Goal: Transaction & Acquisition: Book appointment/travel/reservation

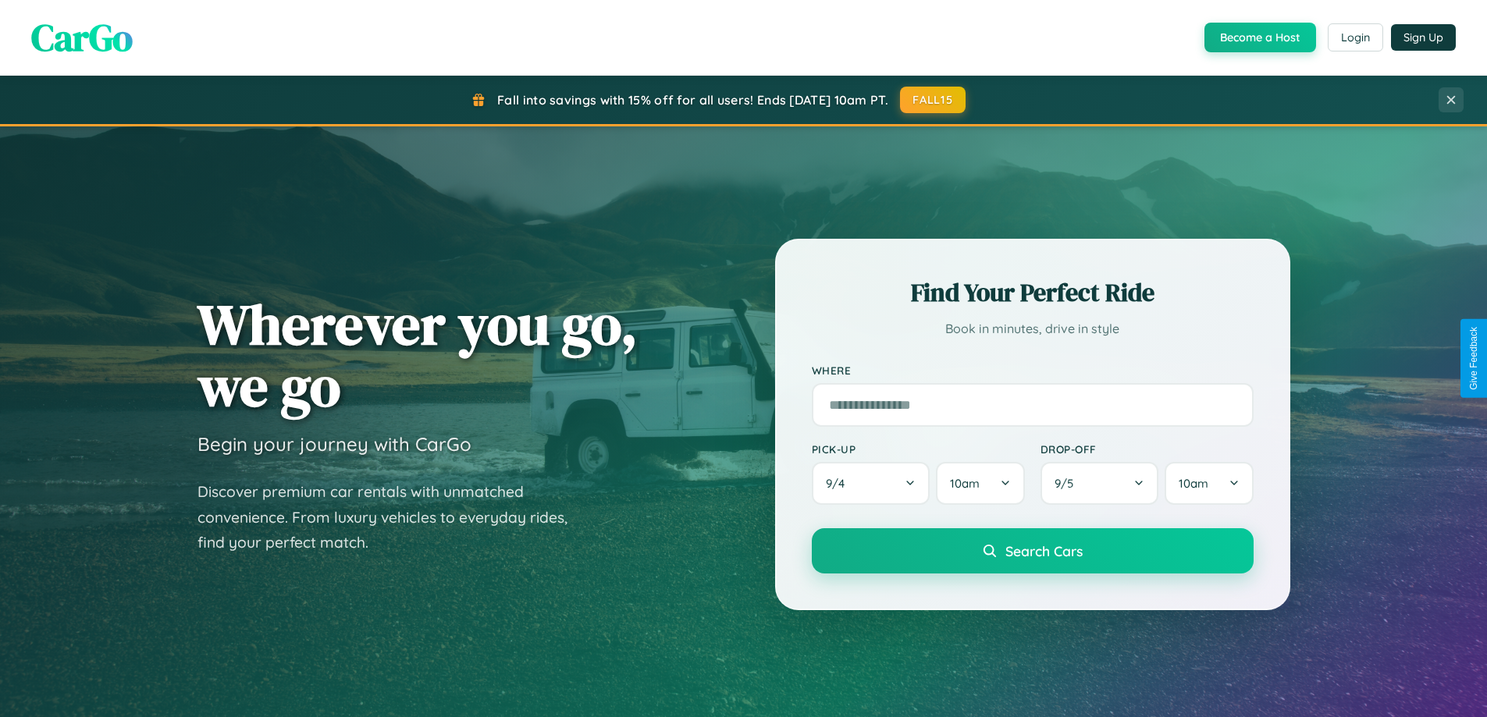
scroll to position [673, 0]
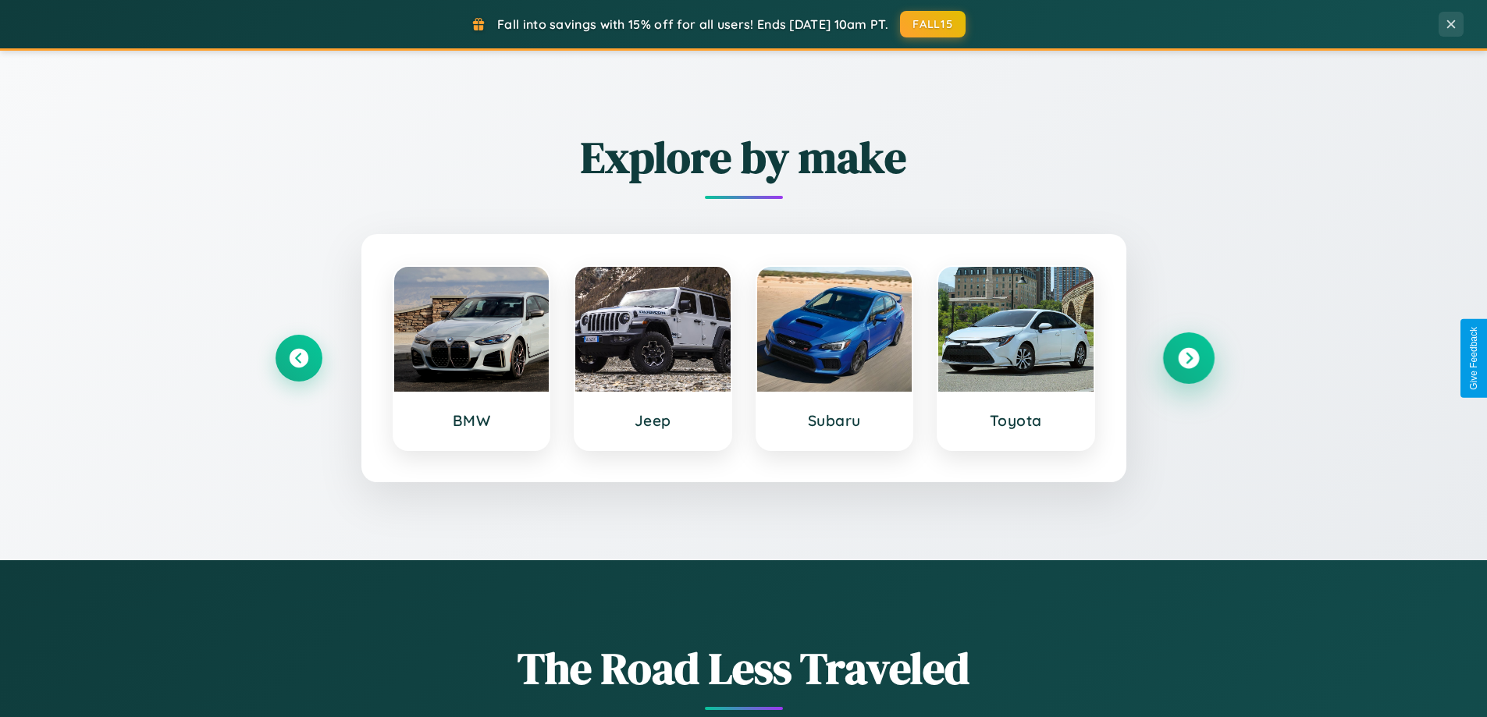
click at [1188, 358] on icon at bounding box center [1188, 358] width 21 height 21
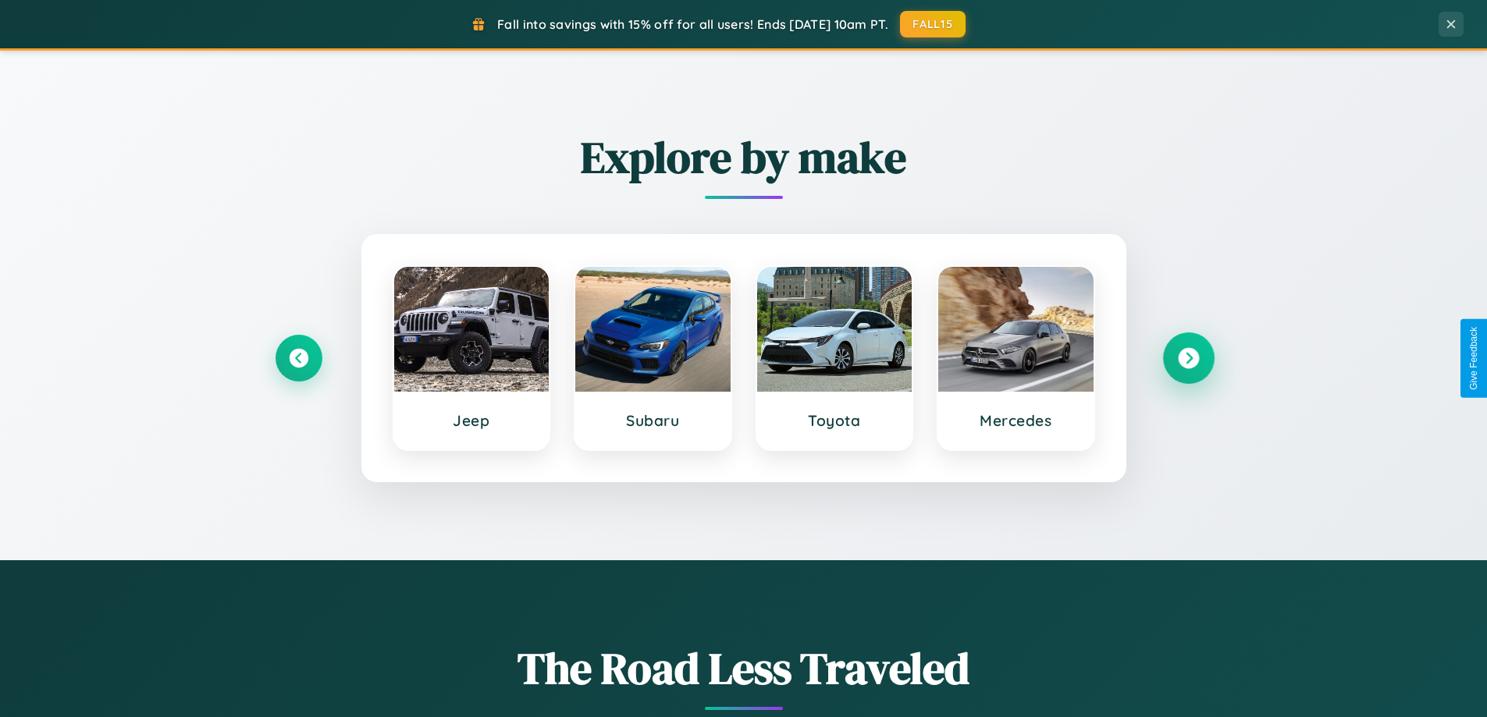
click at [1188, 358] on icon at bounding box center [1188, 358] width 21 height 21
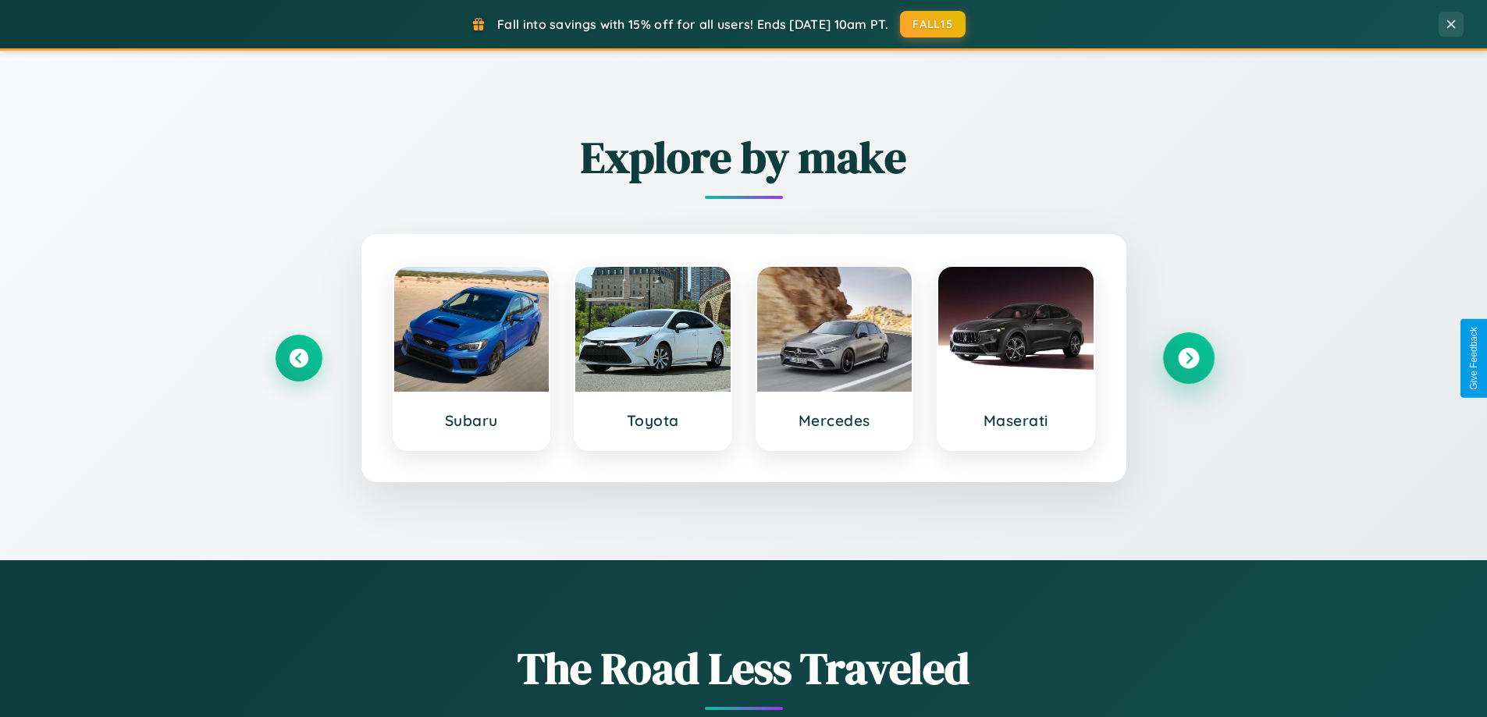
click at [1188, 358] on icon at bounding box center [1188, 358] width 21 height 21
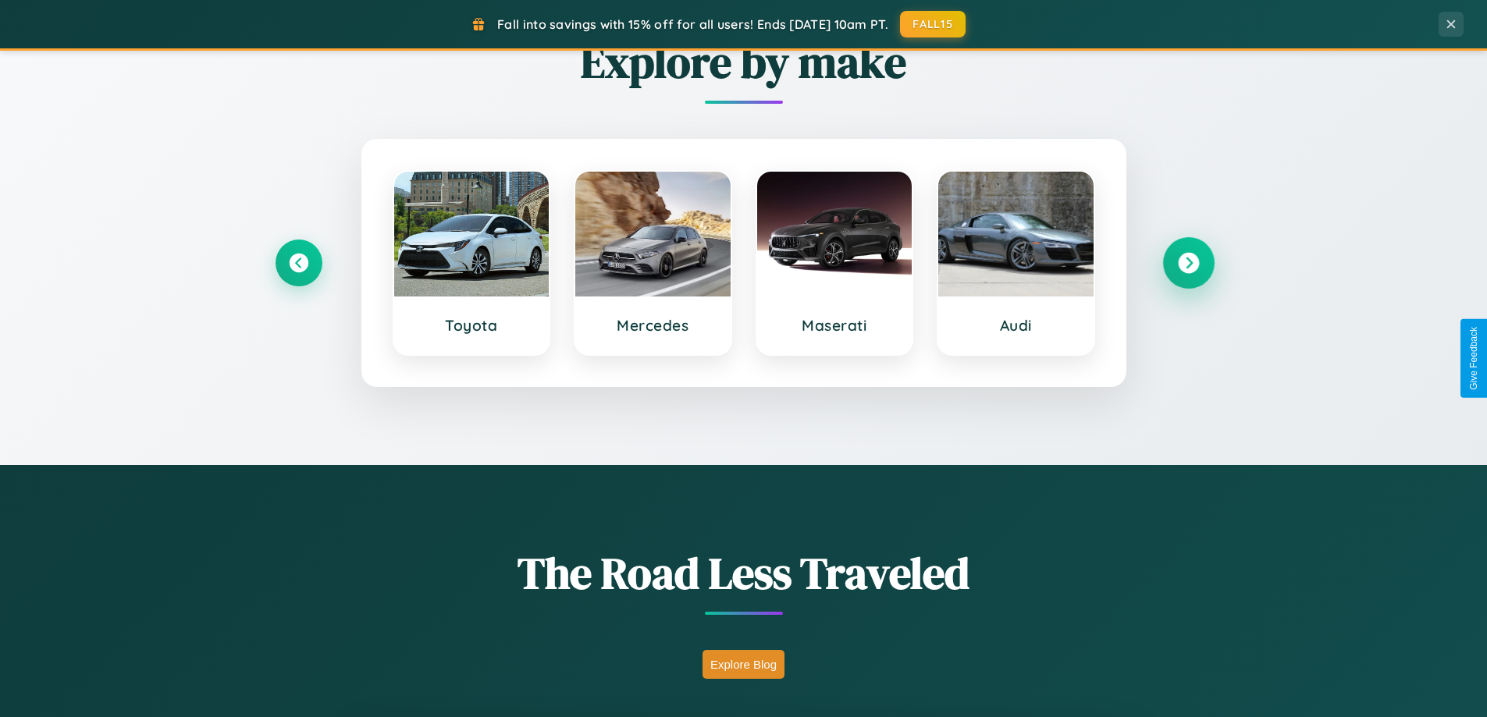
scroll to position [3004, 0]
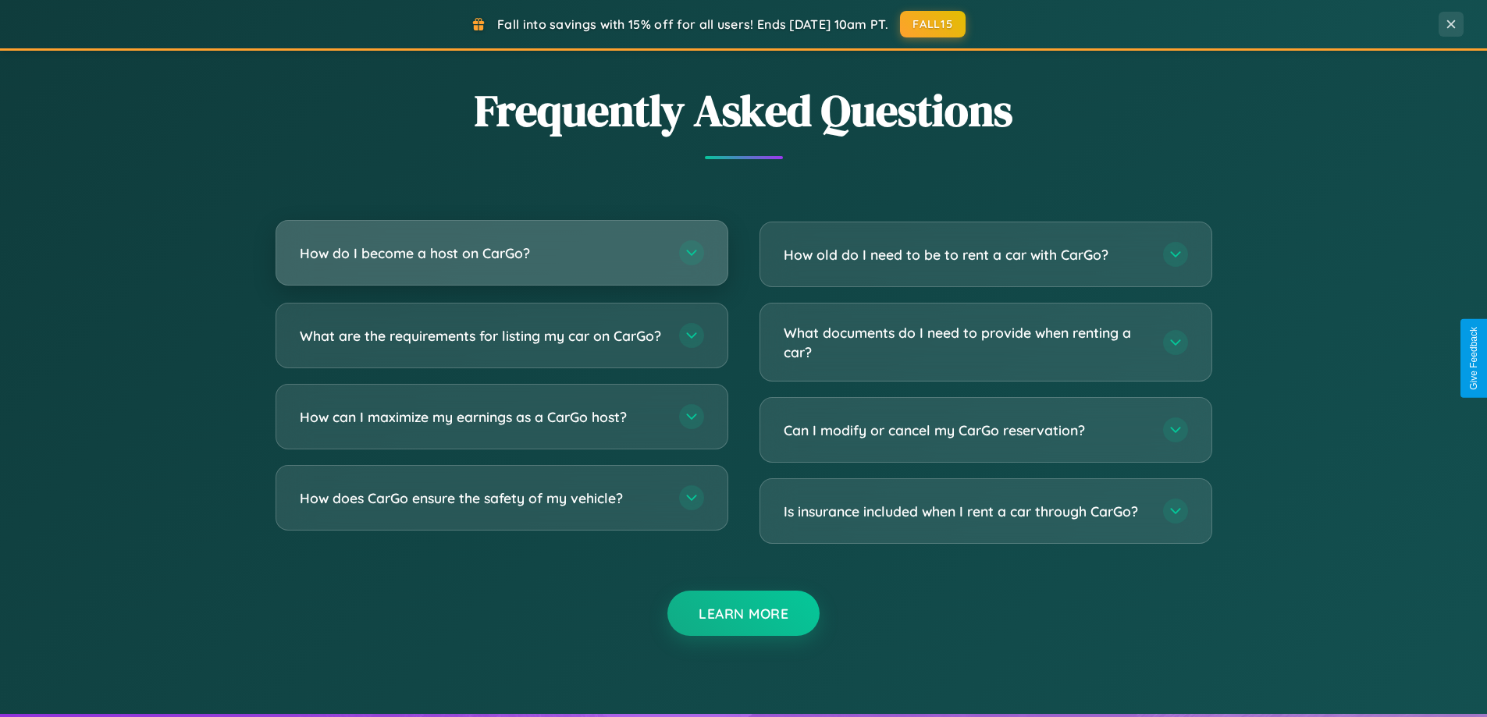
click at [501, 253] on h3 "How do I become a host on CarGo?" at bounding box center [482, 254] width 364 height 20
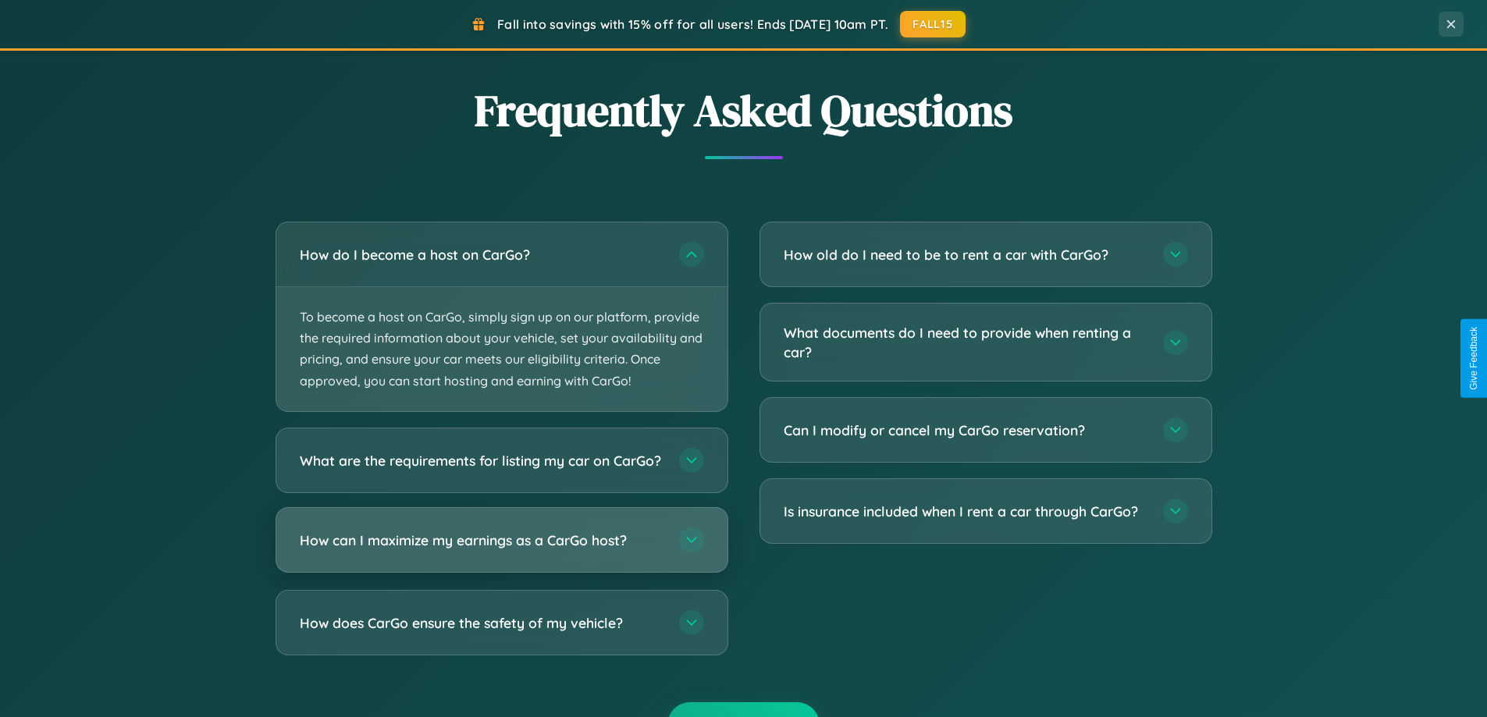
click at [501, 550] on h3 "How can I maximize my earnings as a CarGo host?" at bounding box center [482, 540] width 364 height 20
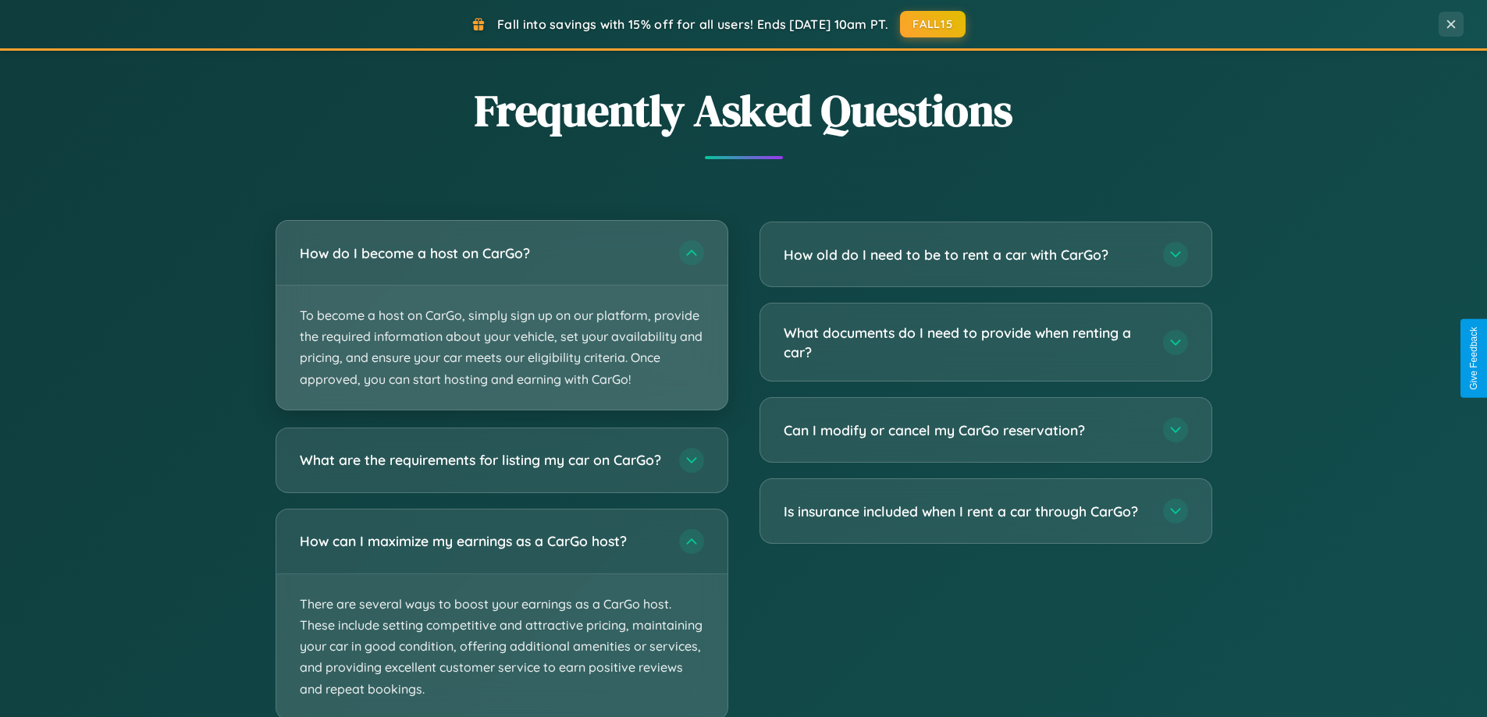
click at [501, 315] on p "To become a host on CarGo, simply sign up on our platform, provide the required…" at bounding box center [501, 348] width 451 height 124
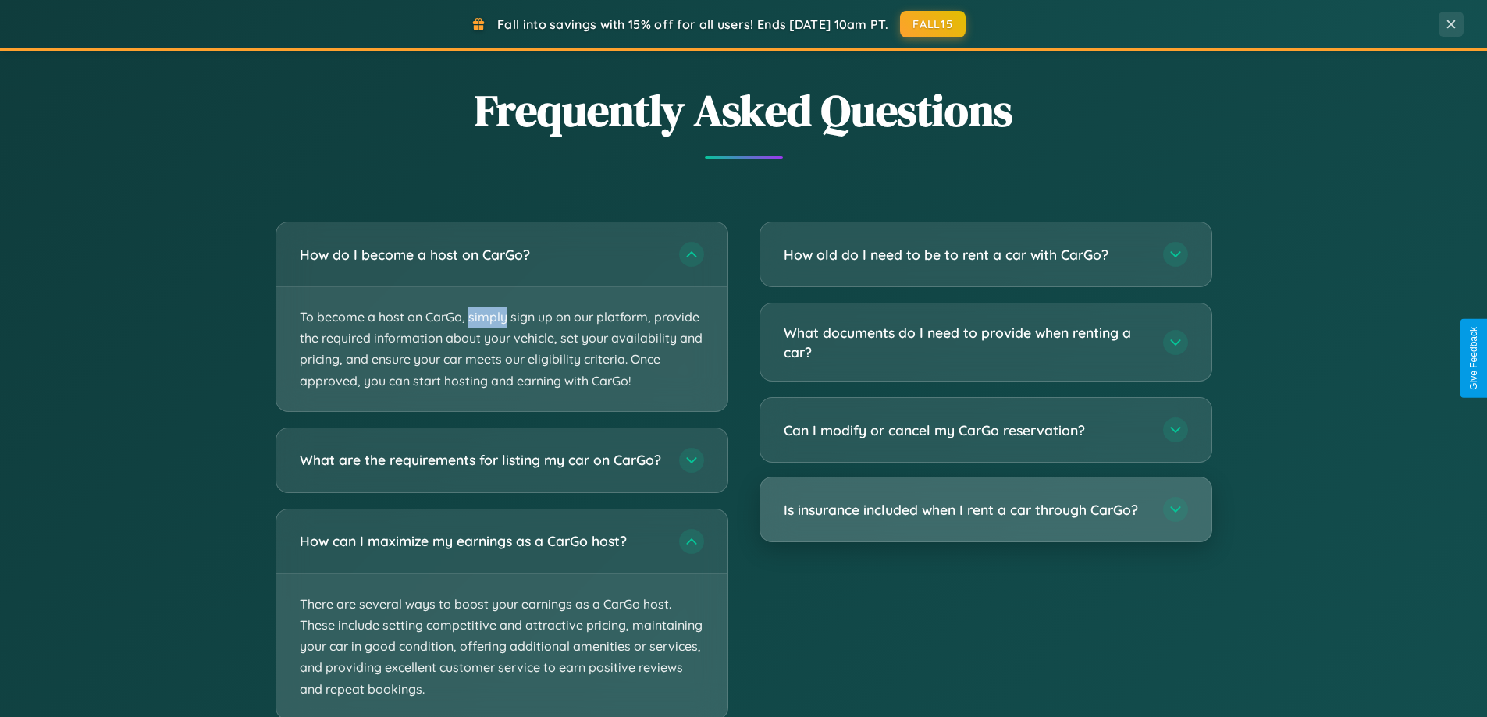
click at [985, 511] on h3 "Is insurance included when I rent a car through CarGo?" at bounding box center [966, 510] width 364 height 20
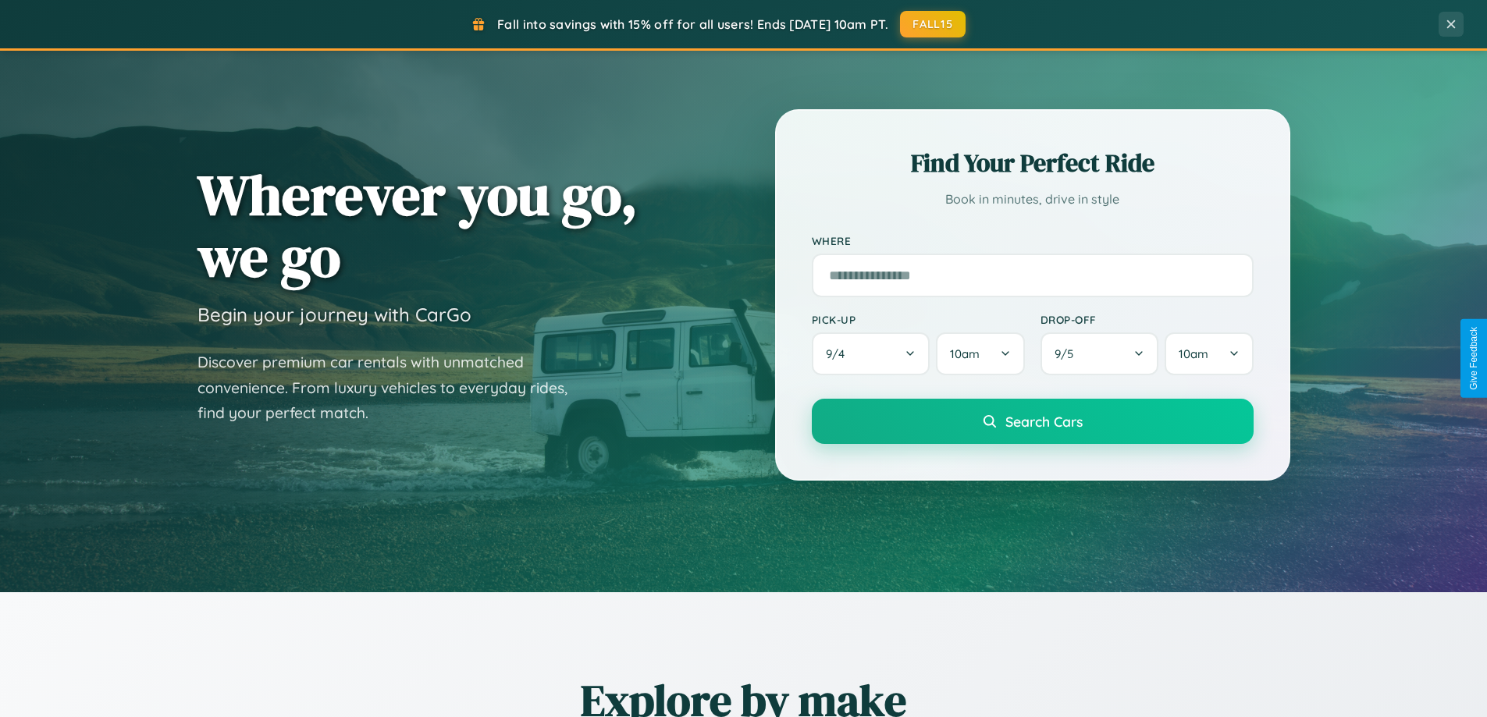
scroll to position [46, 0]
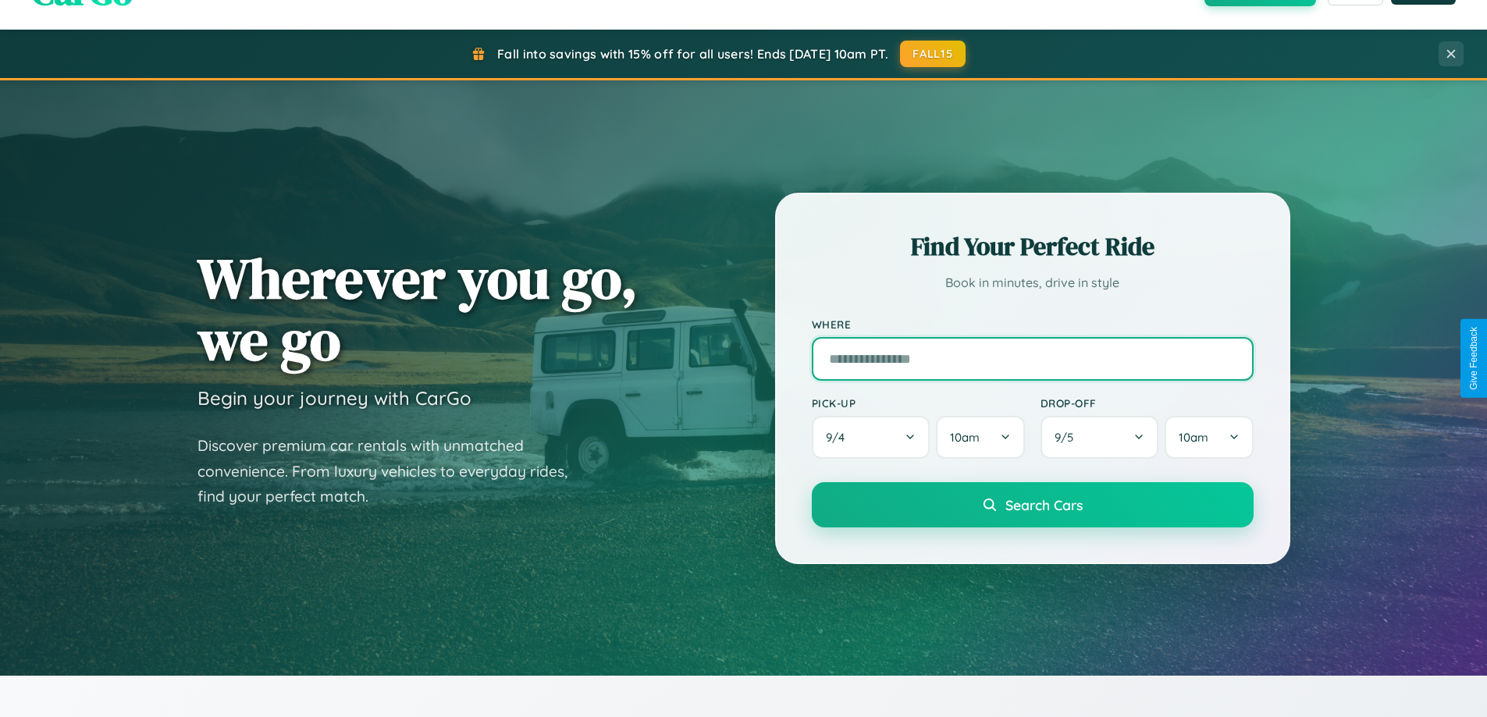
click at [1032, 358] on input "text" at bounding box center [1033, 359] width 442 height 44
type input "**********"
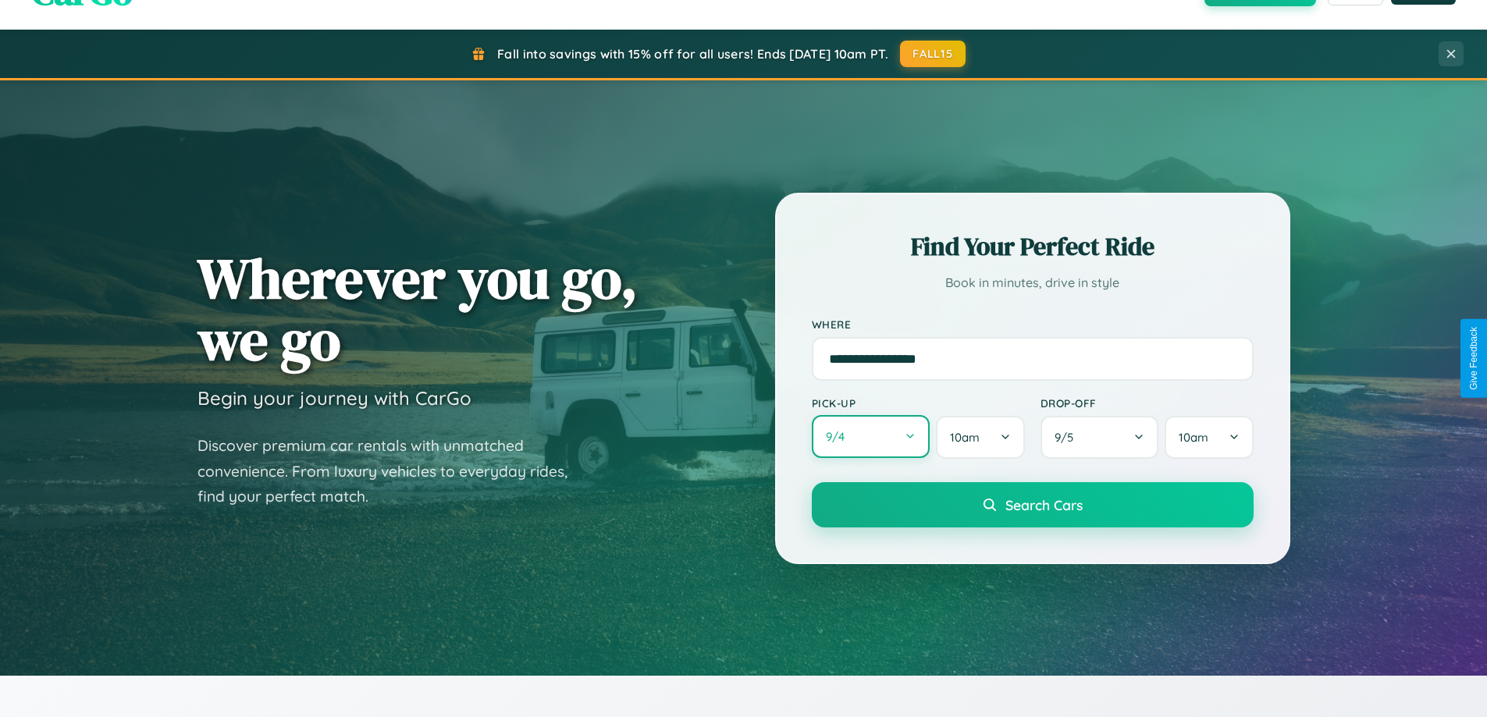
click at [870, 437] on button "9 / 4" at bounding box center [871, 436] width 119 height 43
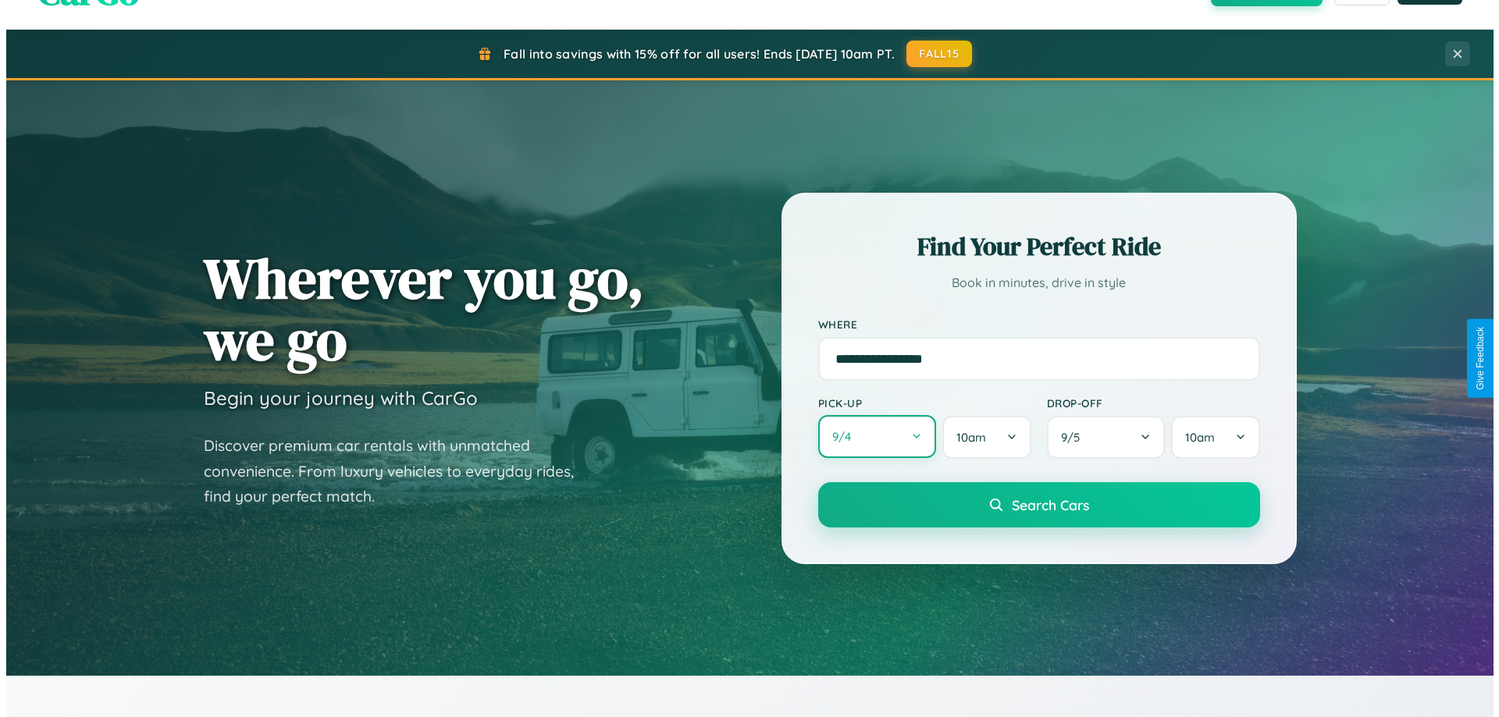
select select "*"
select select "****"
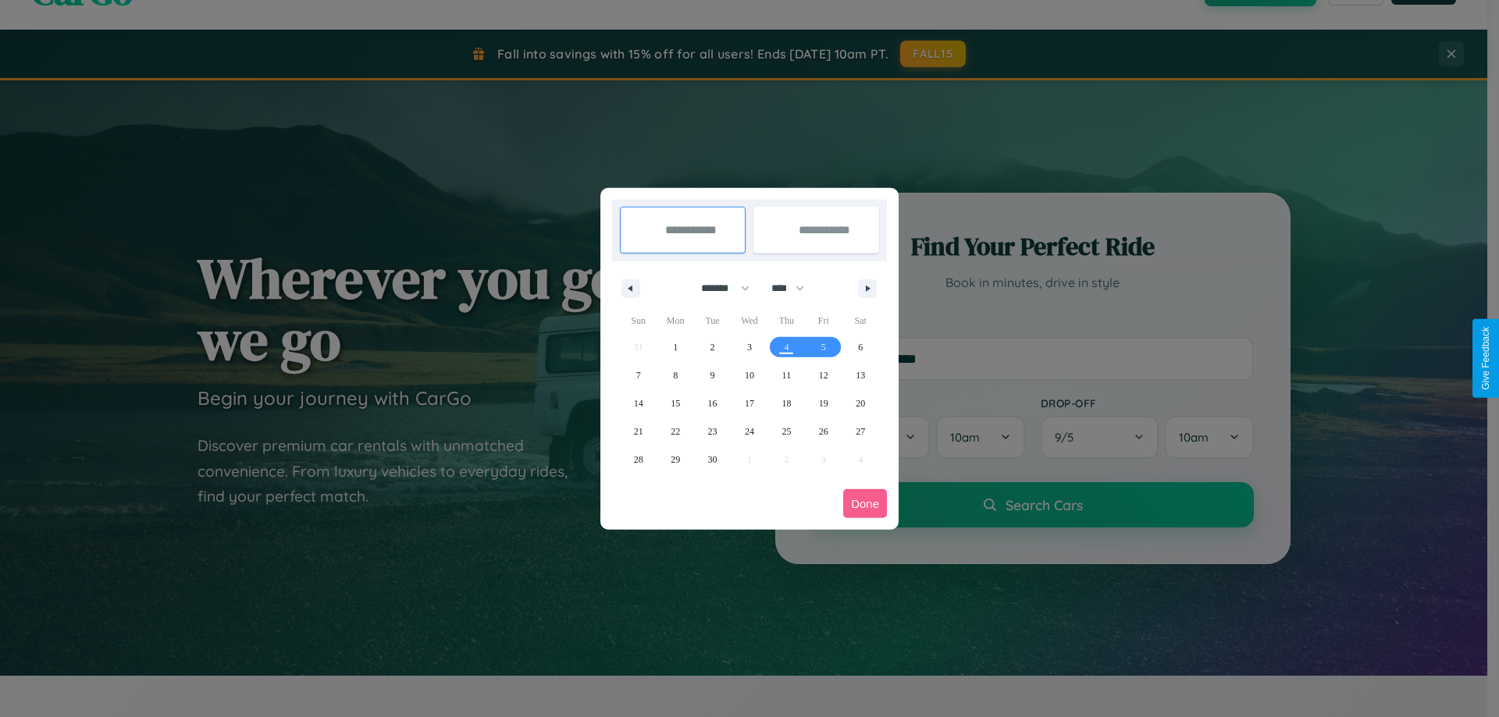
drag, startPoint x: 718, startPoint y: 288, endPoint x: 749, endPoint y: 313, distance: 40.0
click at [718, 288] on select "******* ******** ***** ***** *** **** **** ****** ********* ******* ******** **…" at bounding box center [722, 289] width 66 height 26
click at [786, 431] on span "25" at bounding box center [785, 432] width 9 height 28
type input "**********"
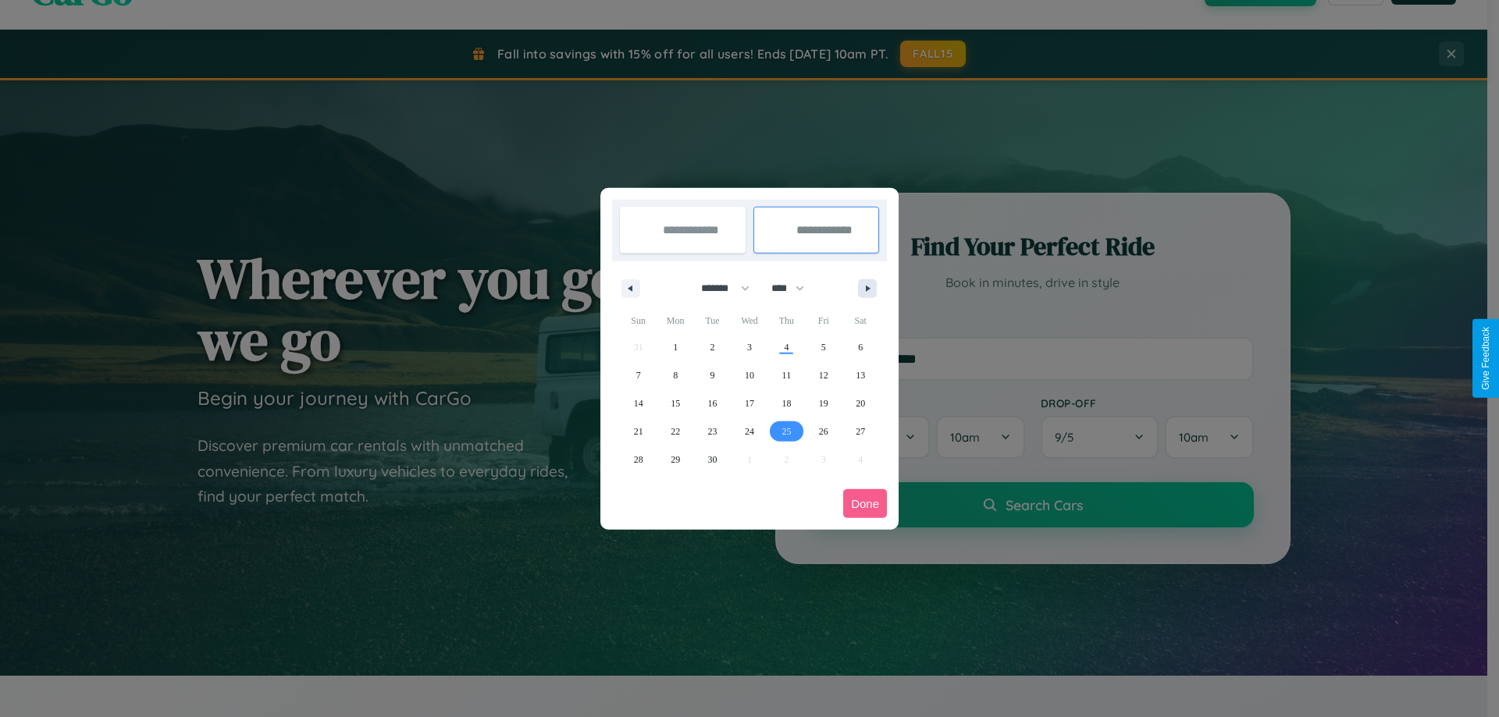
click at [867, 288] on icon "button" at bounding box center [870, 289] width 8 height 6
select select "*"
click at [638, 375] on span "5" at bounding box center [638, 375] width 5 height 28
type input "**********"
select select "*"
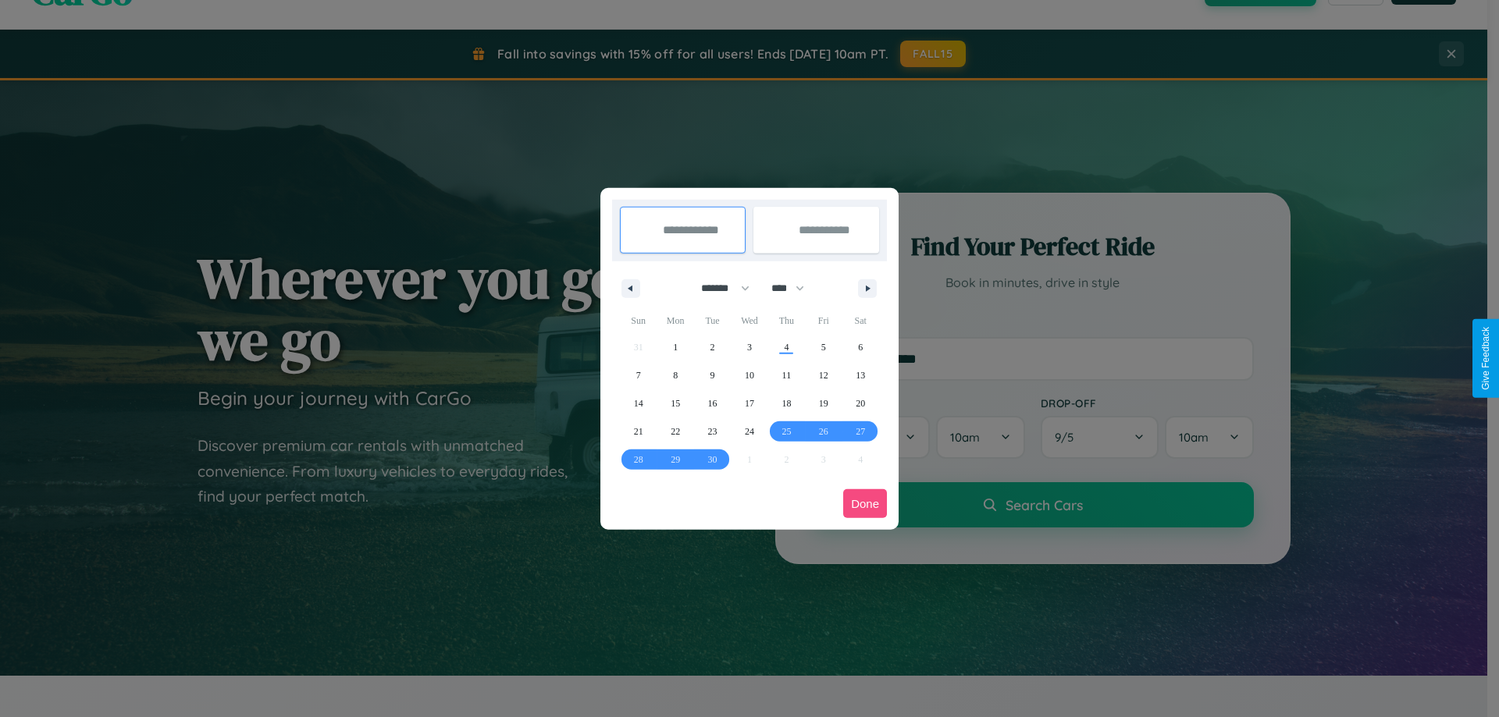
click at [865, 503] on button "Done" at bounding box center [865, 503] width 44 height 29
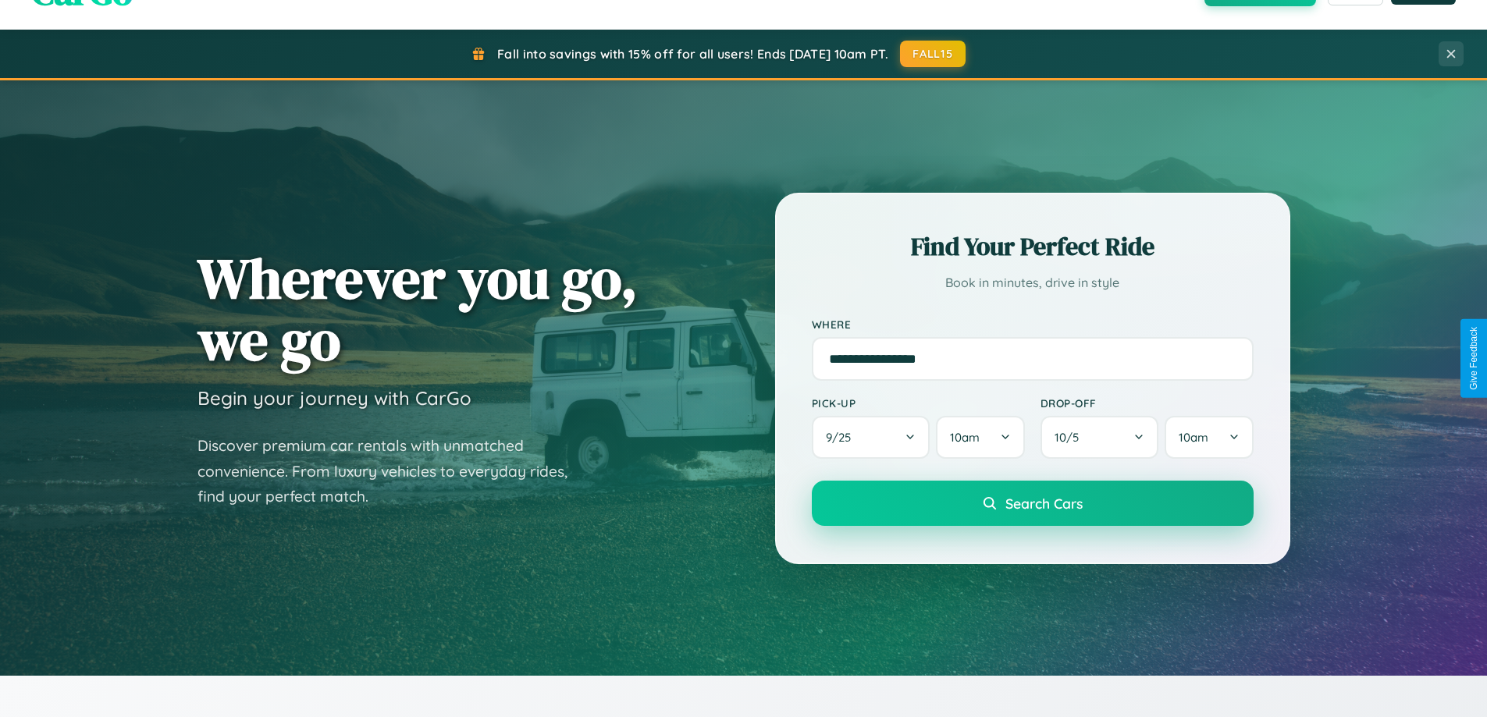
click at [1032, 503] on span "Search Cars" at bounding box center [1043, 503] width 77 height 17
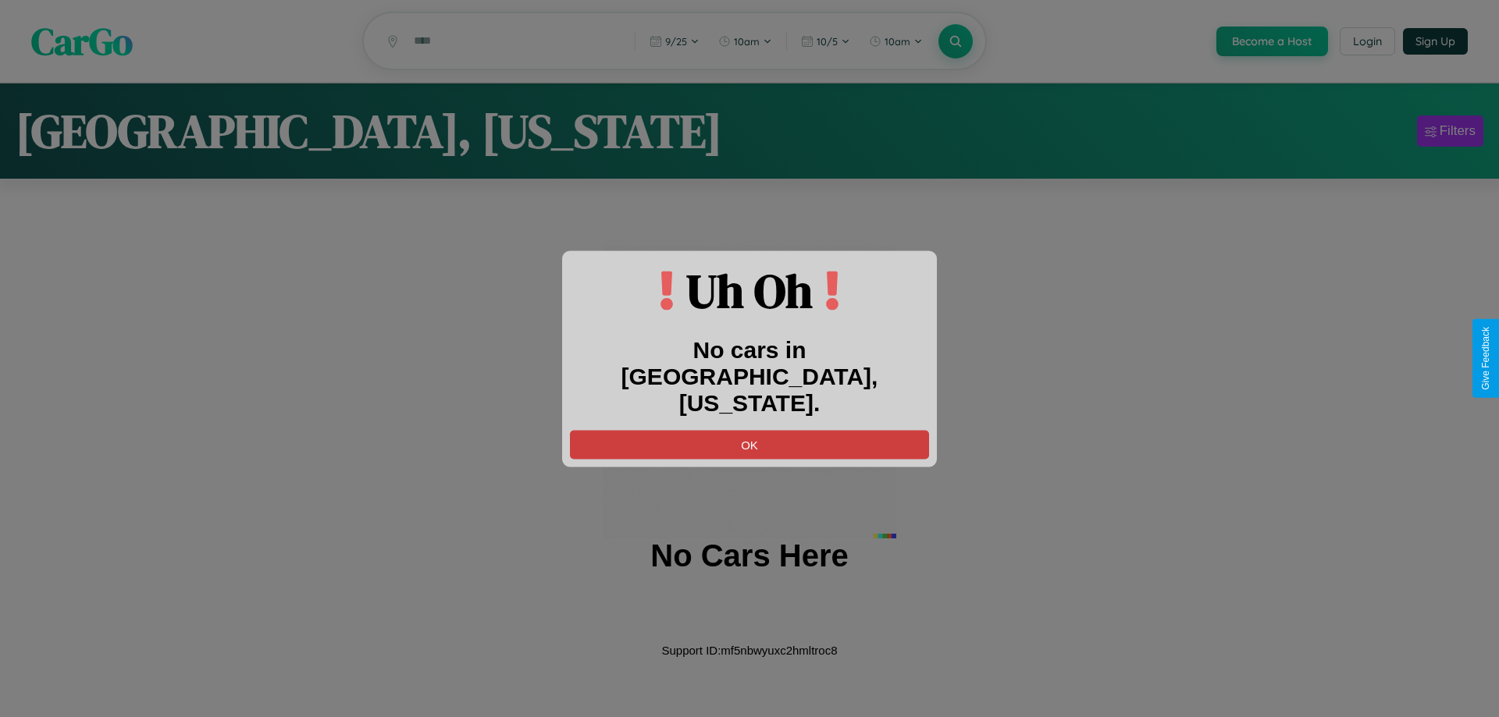
click at [749, 430] on button "OK" at bounding box center [749, 444] width 359 height 29
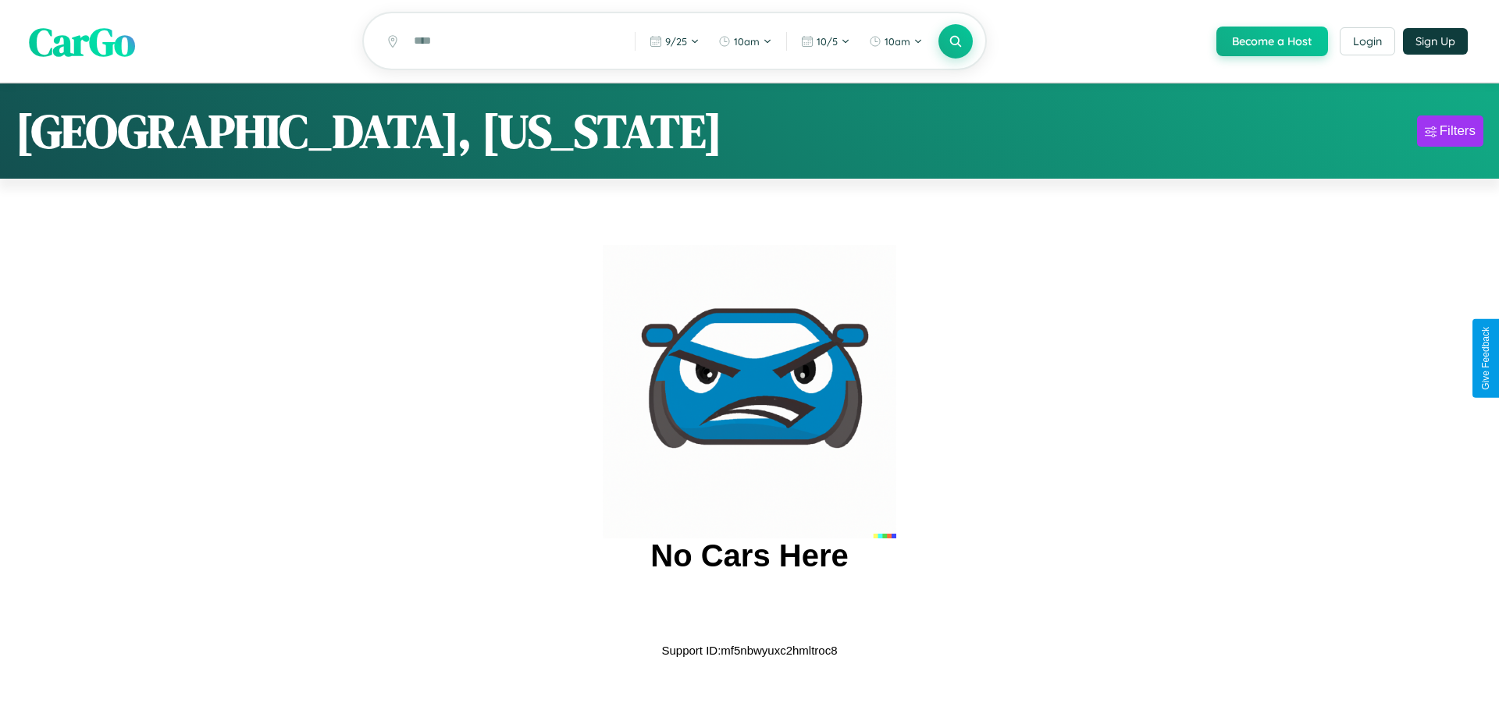
click at [82, 41] on span "CarGo" at bounding box center [82, 41] width 106 height 54
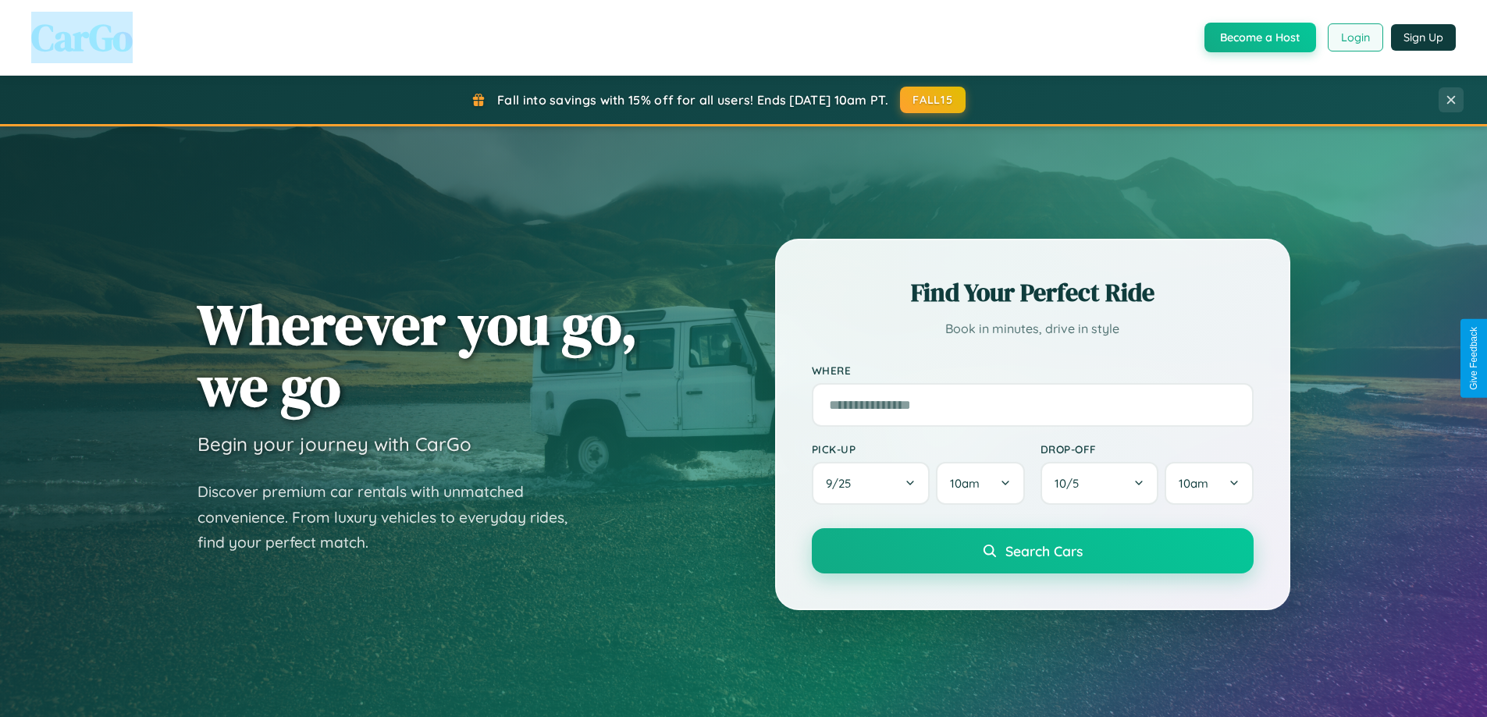
click at [1354, 37] on button "Login" at bounding box center [1355, 37] width 55 height 28
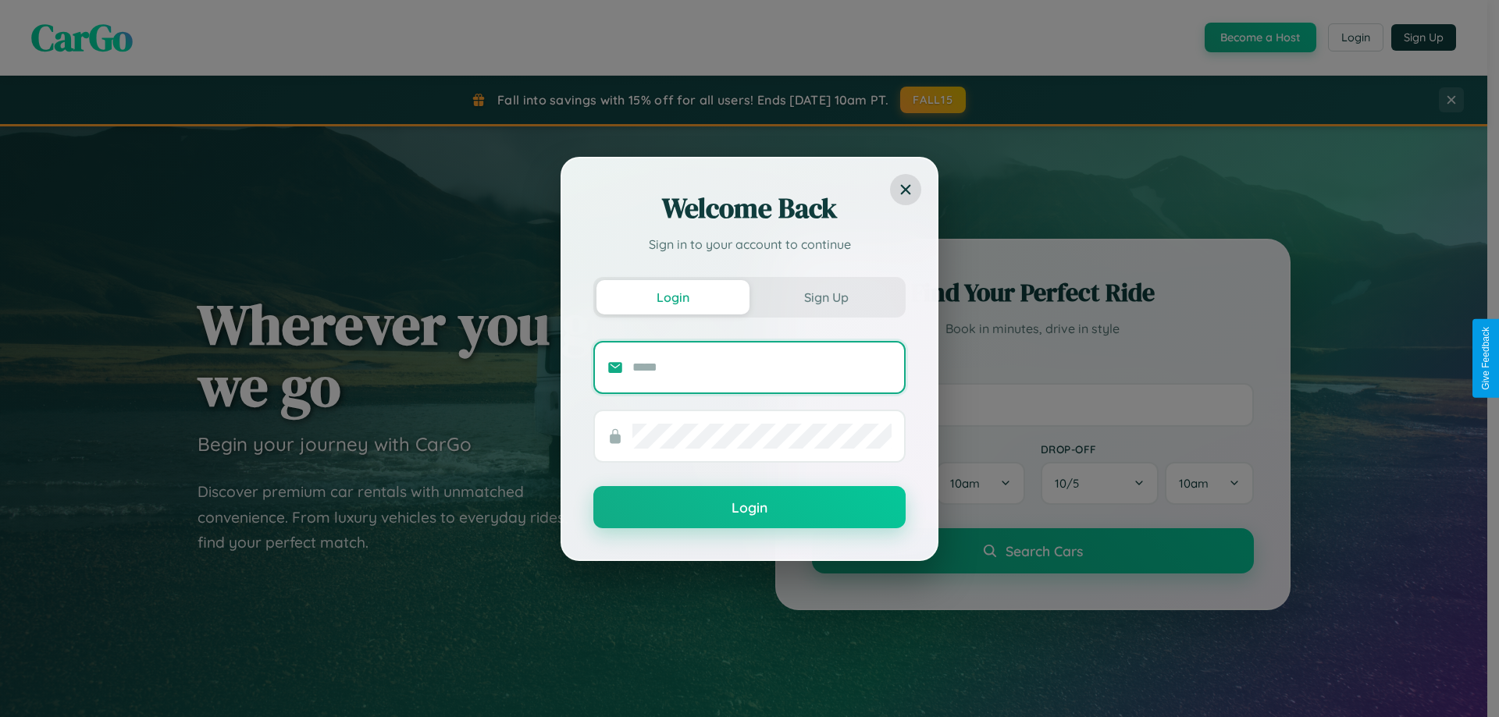
click at [762, 367] on input "text" at bounding box center [761, 367] width 259 height 25
type input "**********"
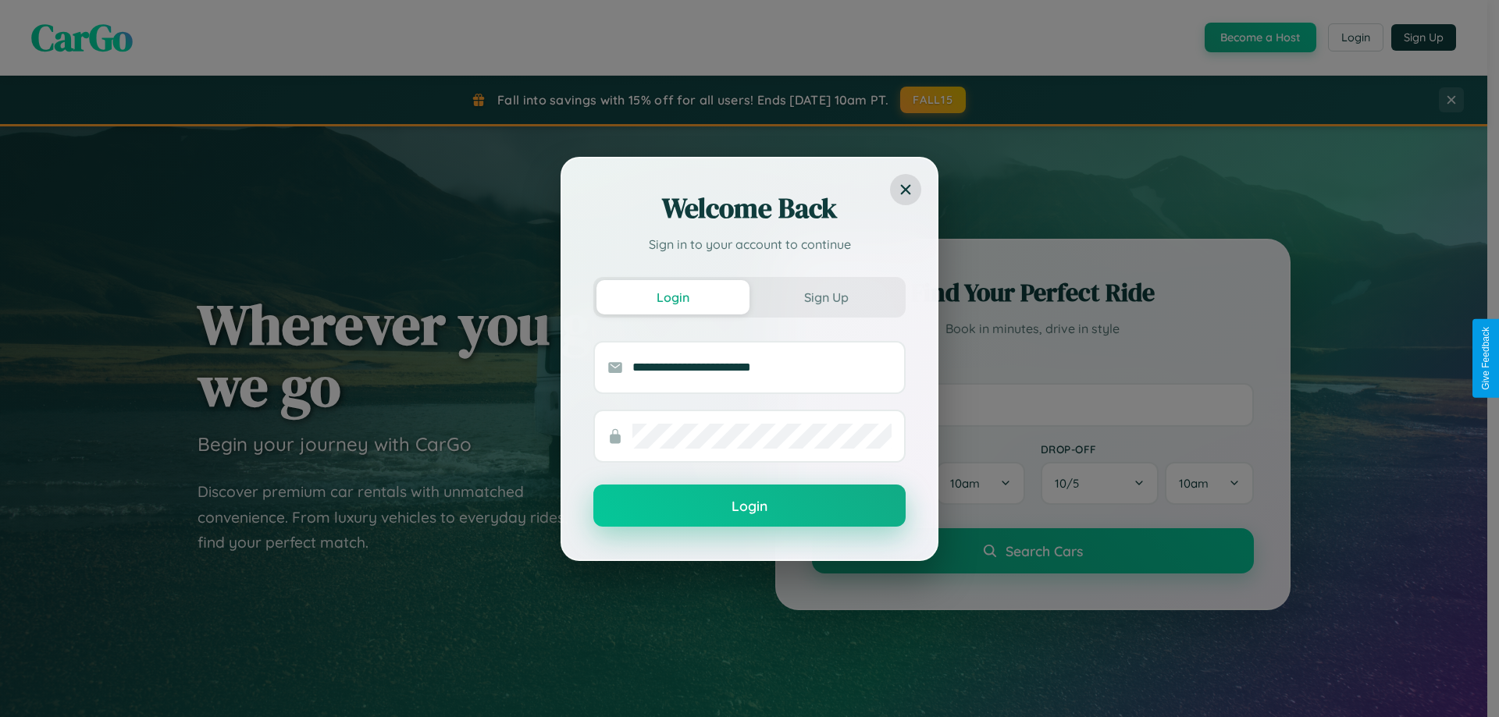
click at [749, 507] on button "Login" at bounding box center [749, 506] width 312 height 42
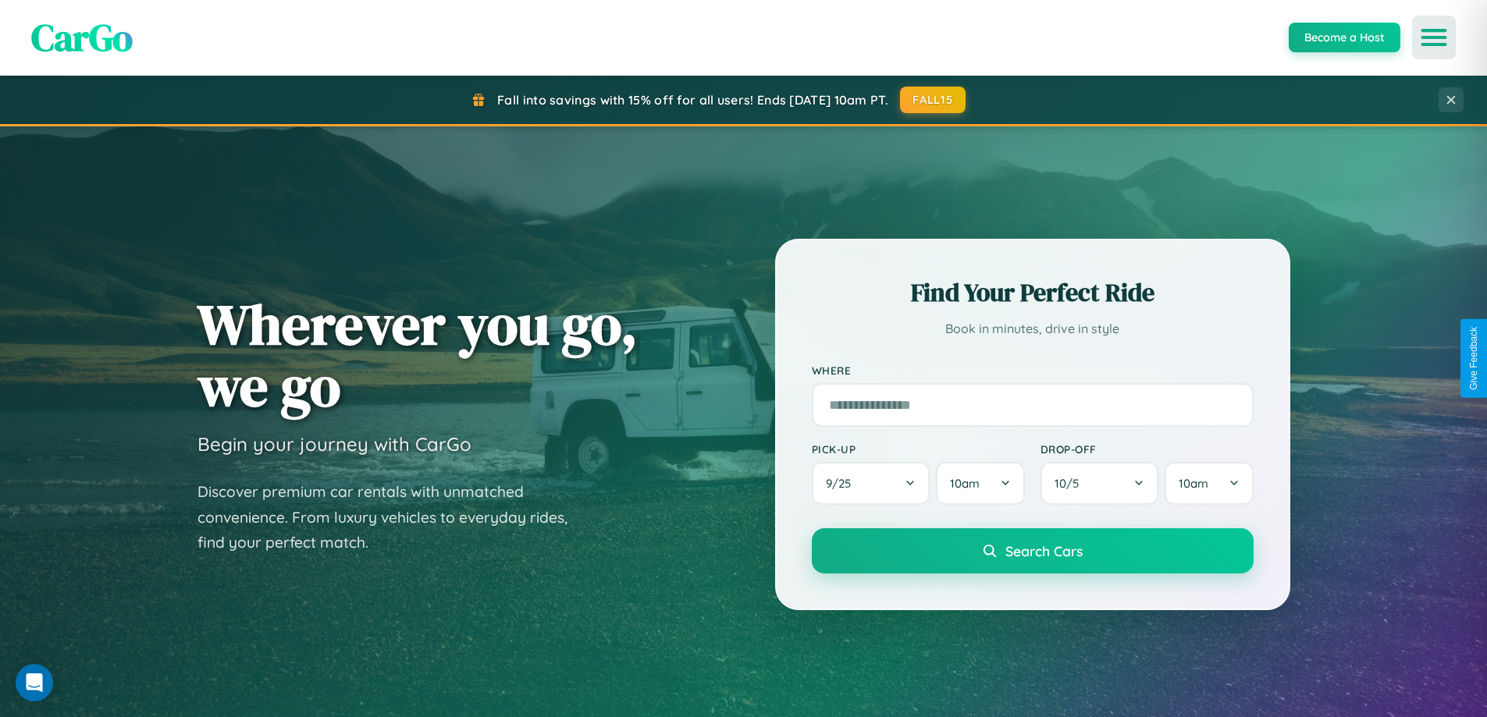
click at [1434, 37] on icon "Open menu" at bounding box center [1434, 37] width 23 height 14
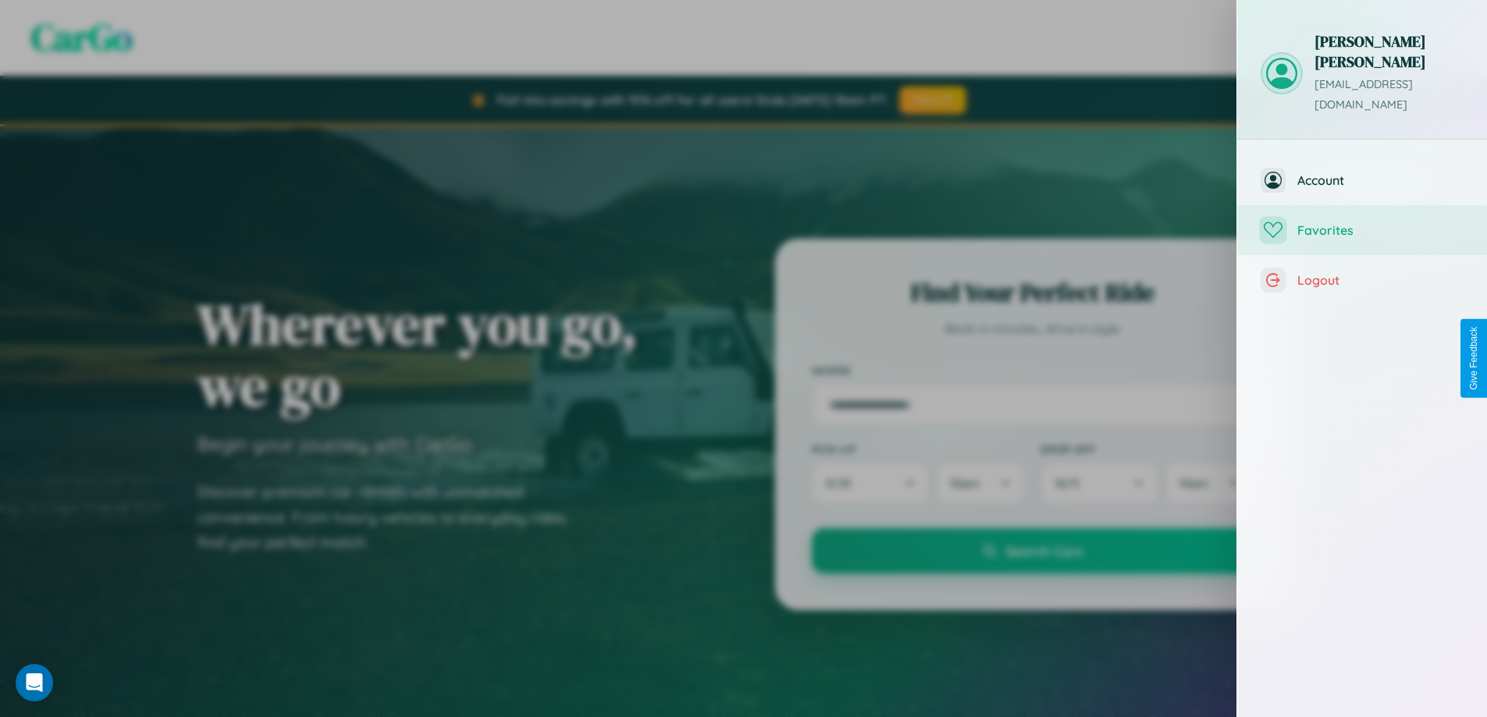
click at [1362, 222] on span "Favorites" at bounding box center [1380, 230] width 166 height 16
